Goal: Task Accomplishment & Management: Manage account settings

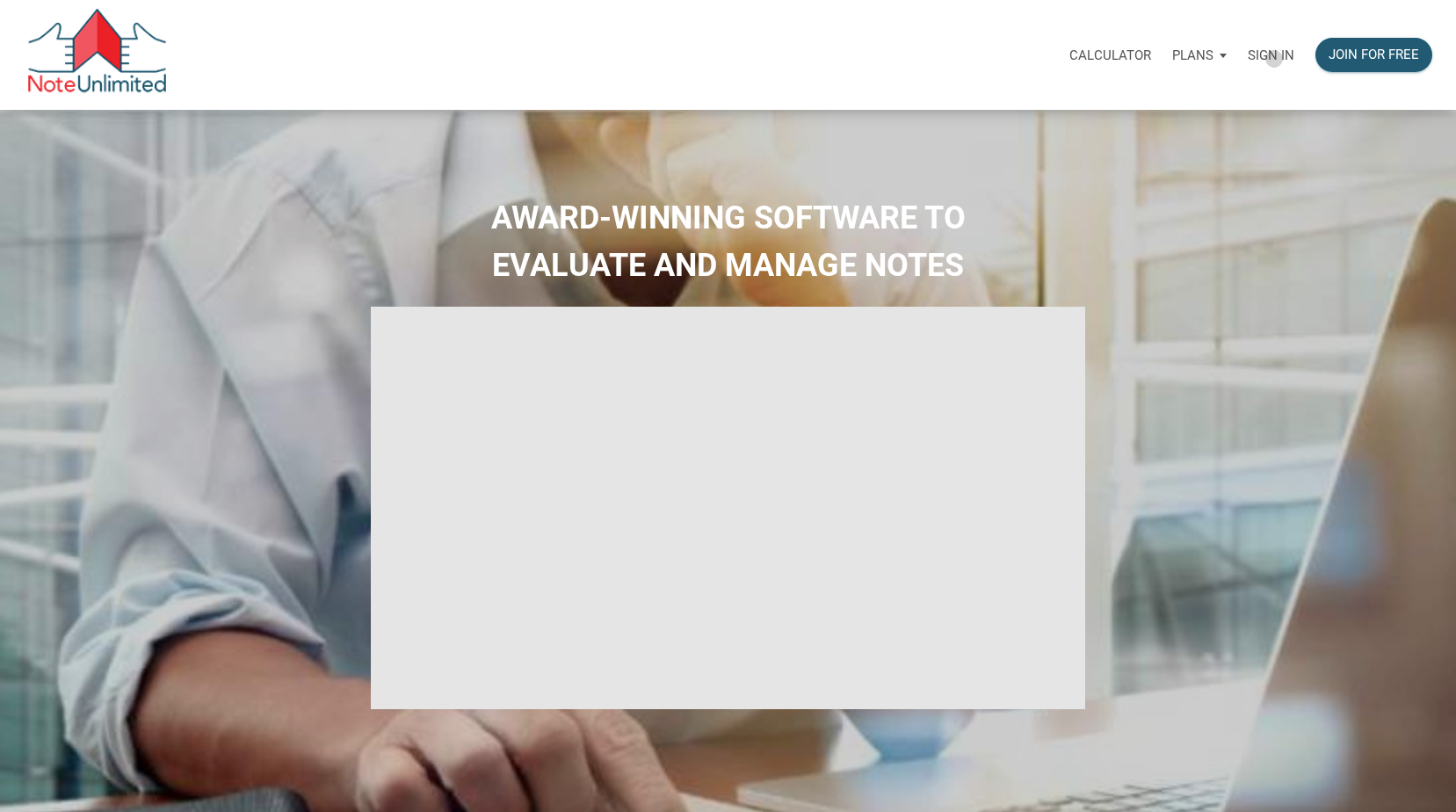
click at [1274, 58] on p "Sign in" at bounding box center [1271, 56] width 47 height 16
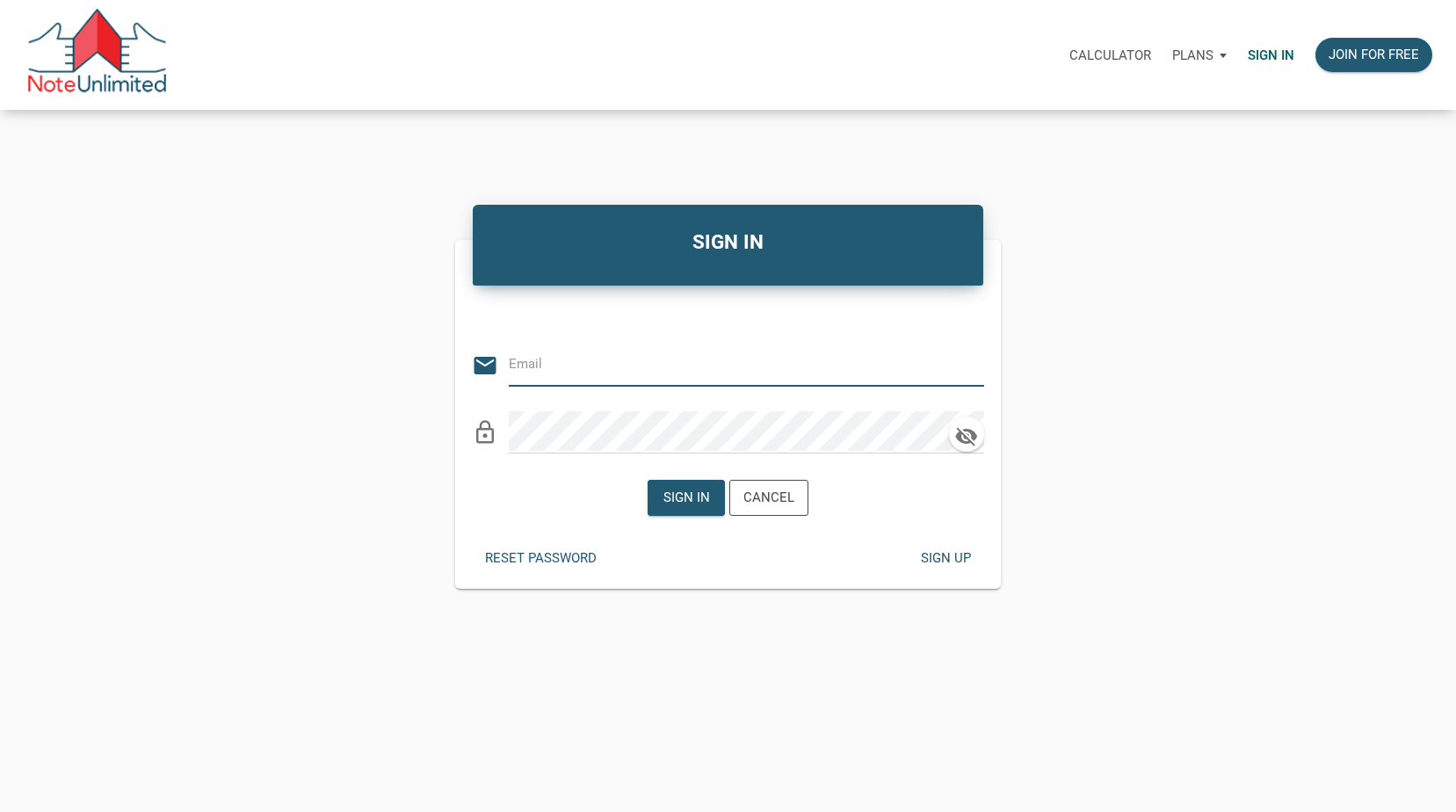
type input "[PERSON_NAME][EMAIL_ADDRESS][PERSON_NAME][DOMAIN_NAME]"
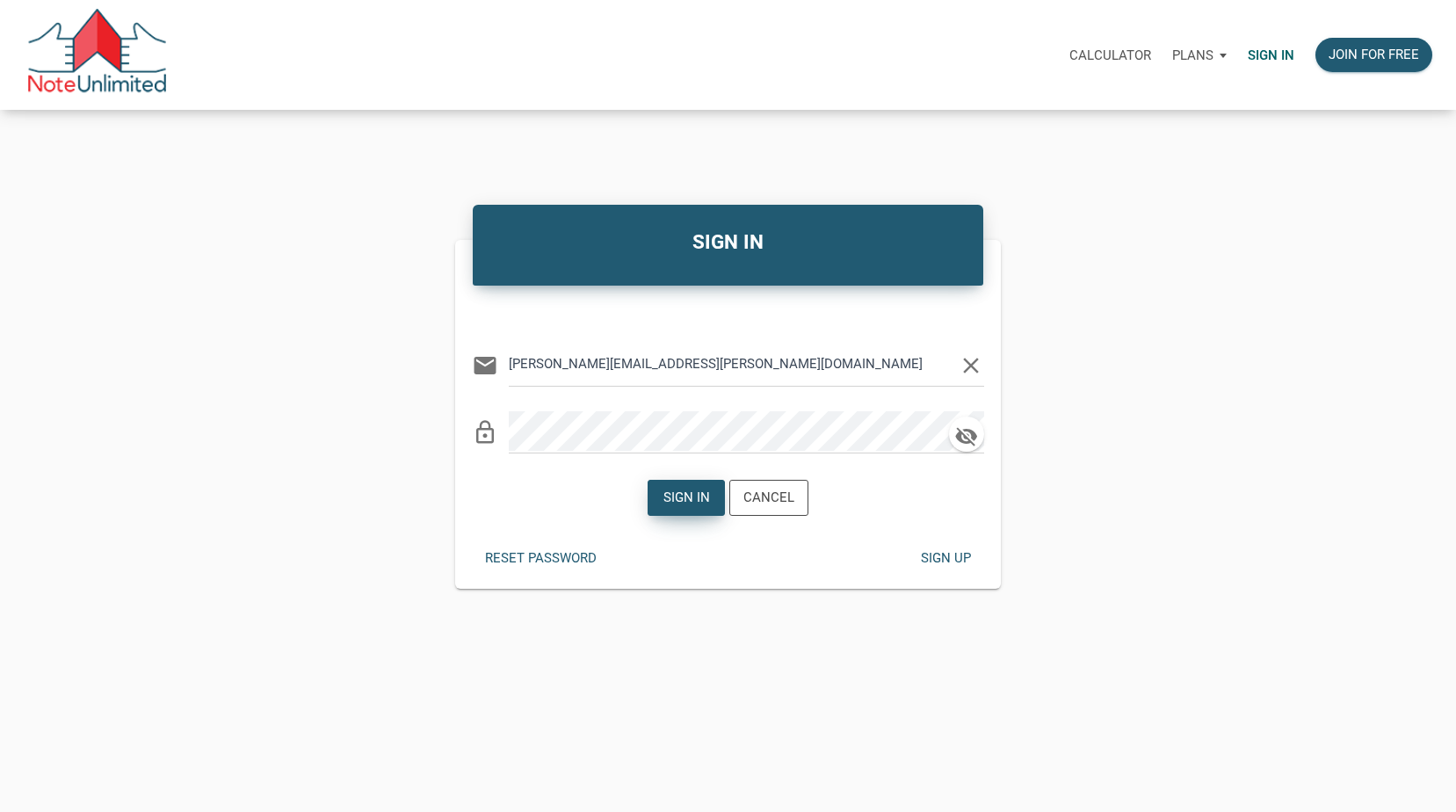
click at [689, 491] on div "Sign in" at bounding box center [685, 498] width 47 height 20
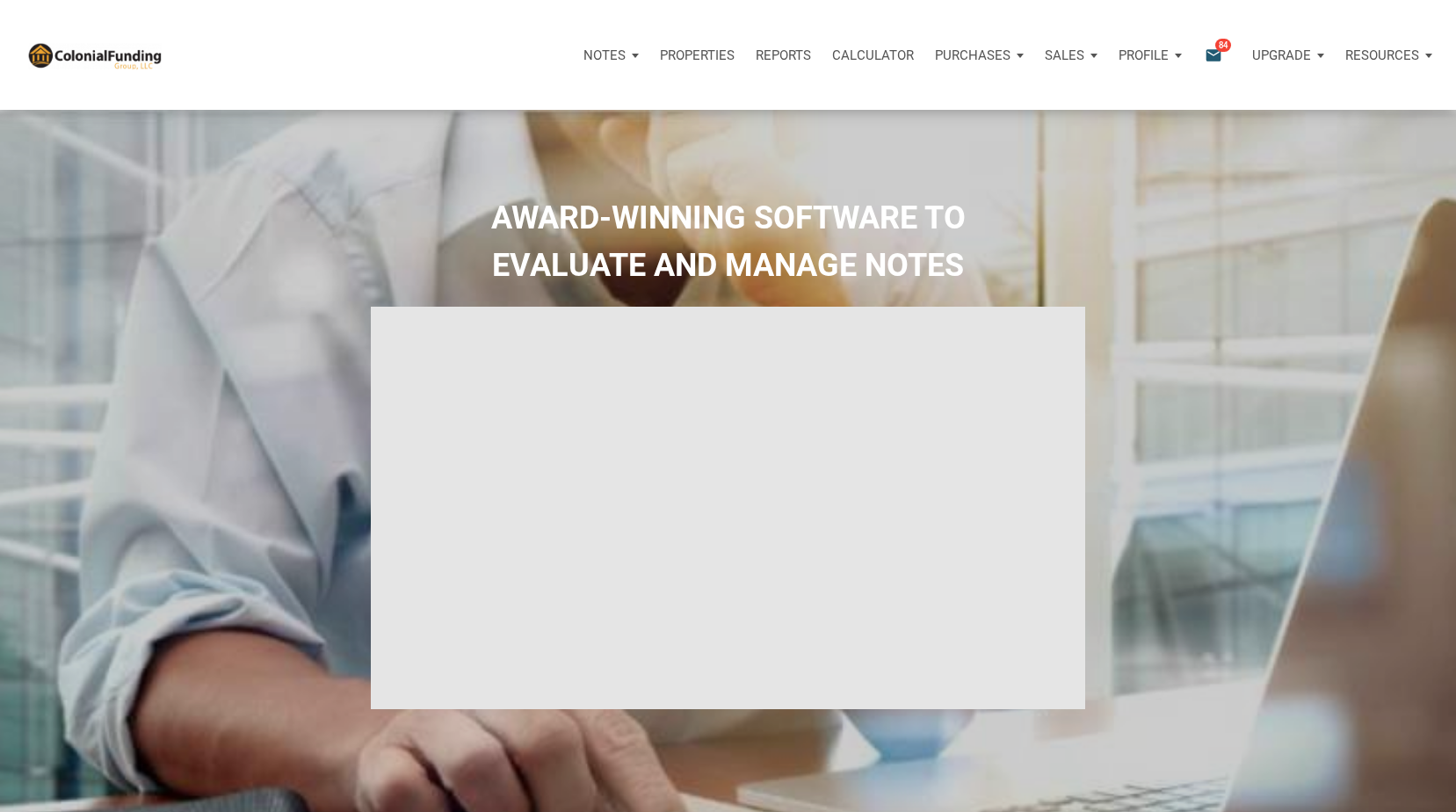
type input "Introduction to new features"
select select
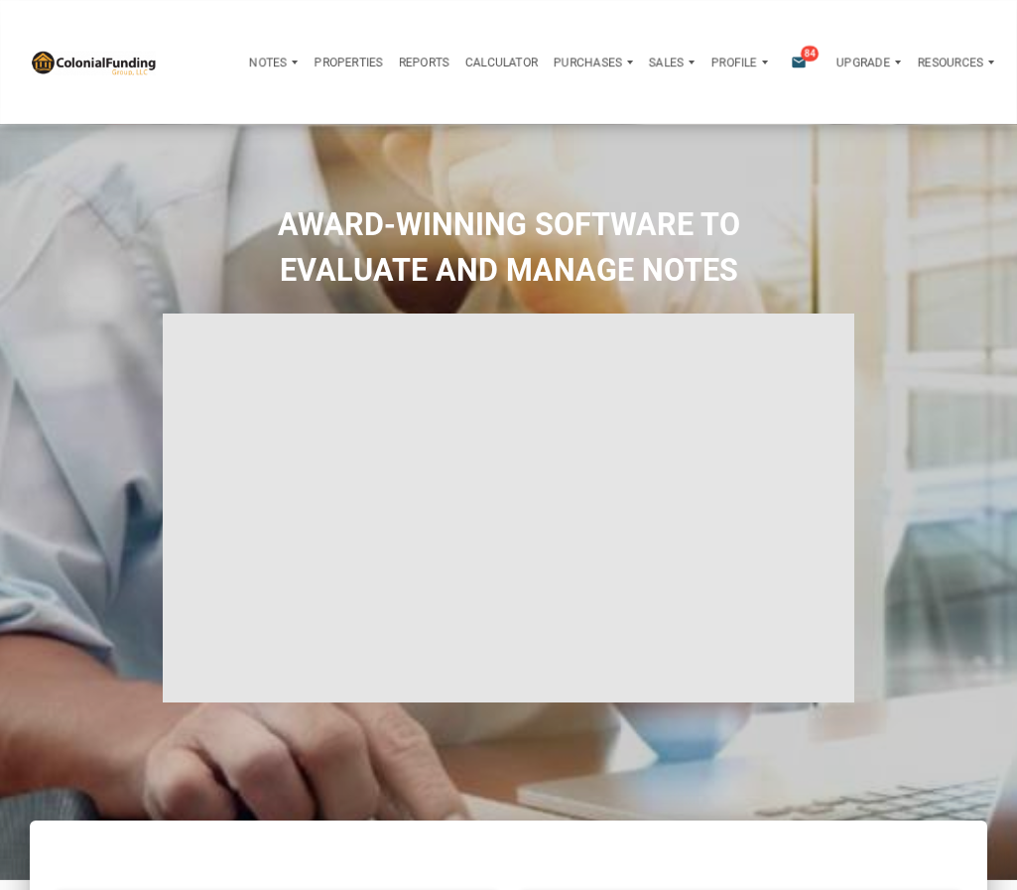
click at [681, 14] on div "Notes Dashboard Transactions Properties Reports Calculator Purchases Offers Ord…" at bounding box center [516, 62] width 1002 height 124
click at [287, 65] on p "Sales" at bounding box center [268, 63] width 38 height 14
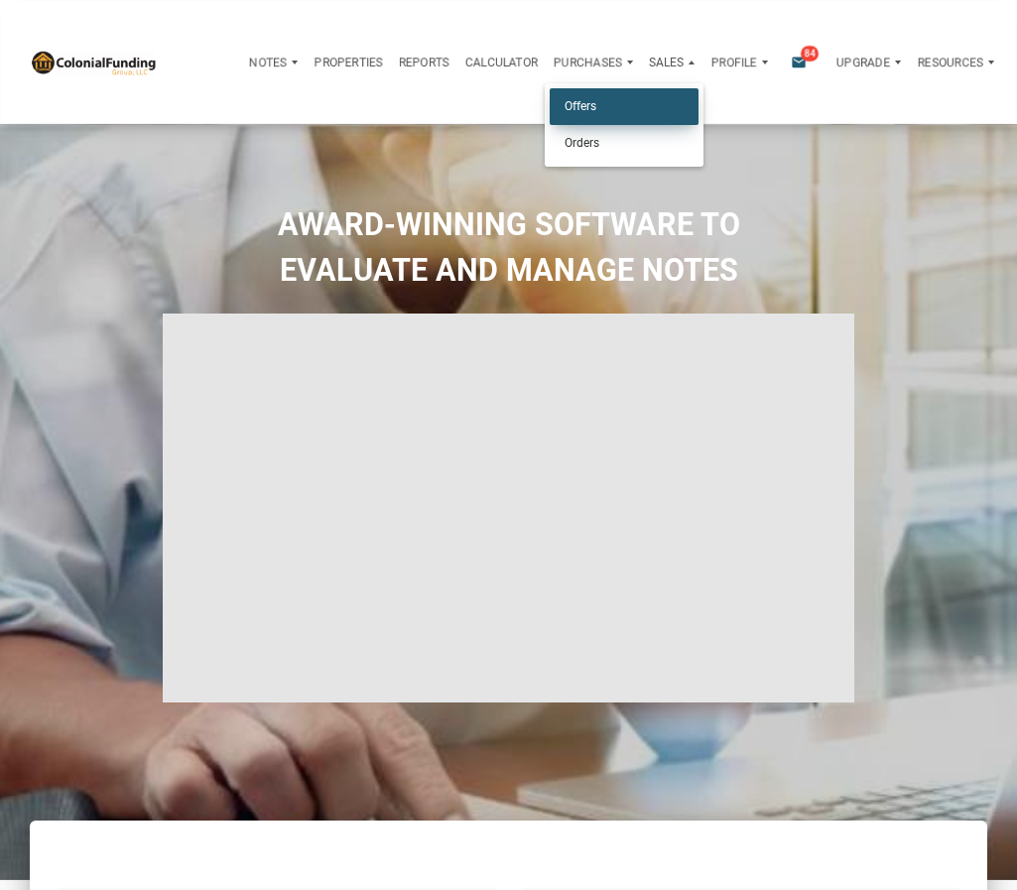
click at [595, 100] on link "Offers" at bounding box center [624, 106] width 149 height 37
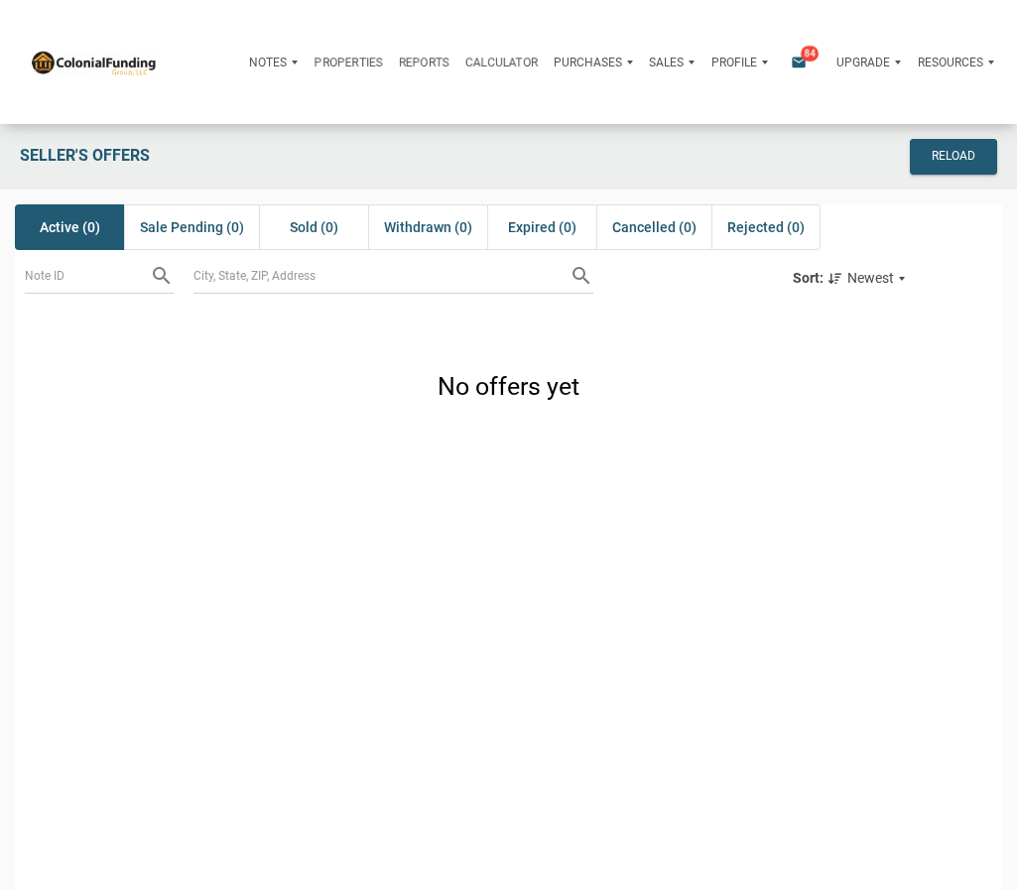
click at [72, 221] on span "Active (0)" at bounding box center [70, 227] width 61 height 24
click at [306, 64] on div "Sales" at bounding box center [273, 63] width 64 height 48
click at [287, 58] on p "Purchases" at bounding box center [268, 63] width 38 height 14
click at [538, 97] on link "Offers" at bounding box center [561, 106] width 149 height 37
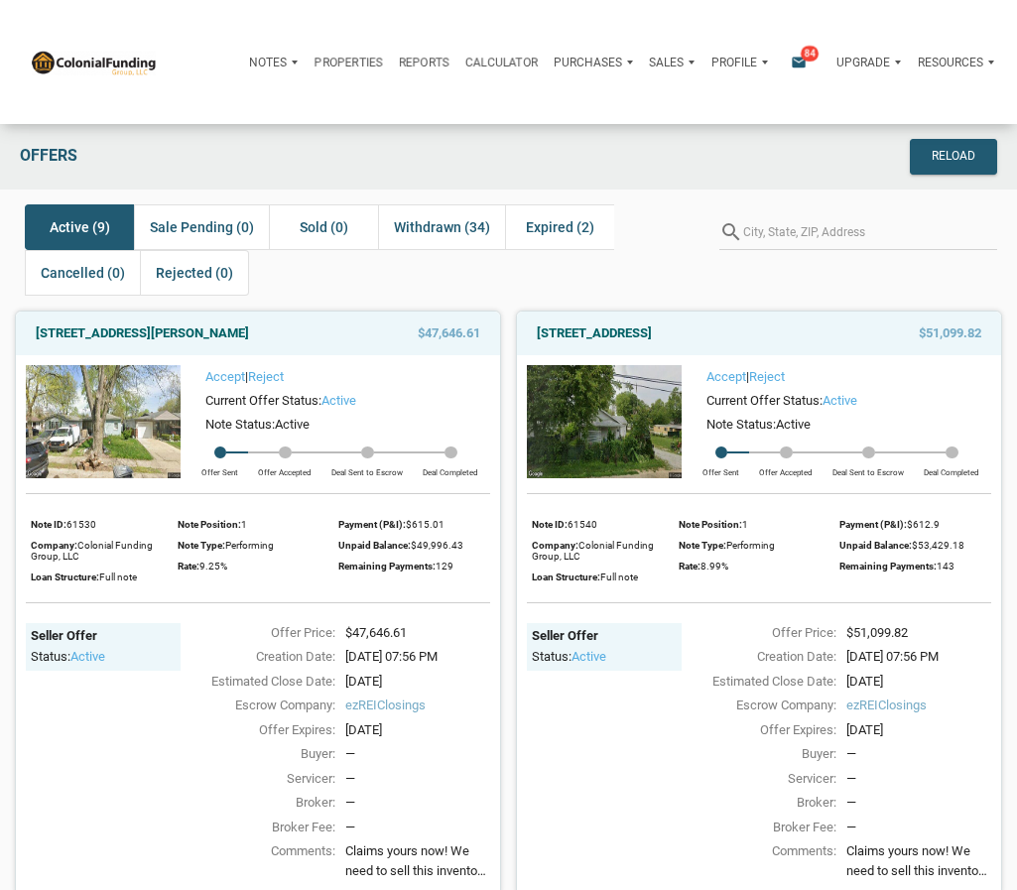
click at [484, 284] on div "Active (9) Sale Pending (0) Sold (0) Withdrawn (34) Expired (2) Cancelled (0) R…" at bounding box center [362, 249] width 675 height 91
click at [350, 268] on div "Active (9) Sale Pending (0) Sold (0) Withdrawn (34) Expired (2) Cancelled (0) R…" at bounding box center [362, 249] width 675 height 91
click at [305, 145] on div "Offers" at bounding box center [384, 157] width 748 height 36
click at [742, 63] on p "Profile" at bounding box center [734, 63] width 46 height 14
click at [677, 151] on link "Logout" at bounding box center [696, 143] width 149 height 37
